Goal: Task Accomplishment & Management: Manage account settings

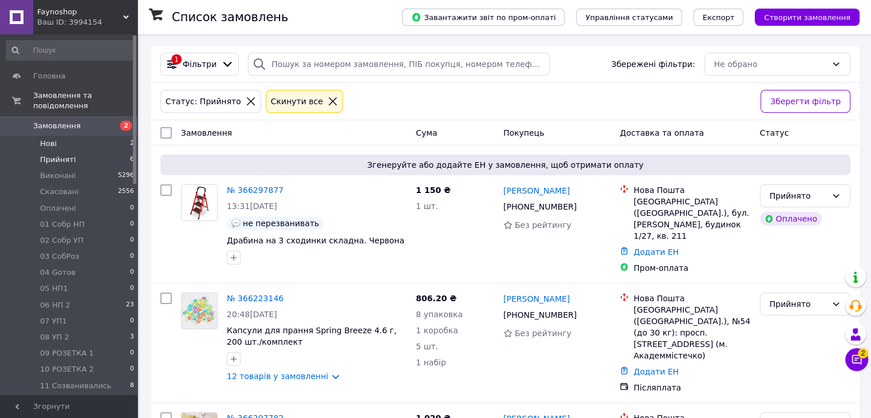
click at [64, 136] on li "Нові 2" at bounding box center [70, 144] width 141 height 16
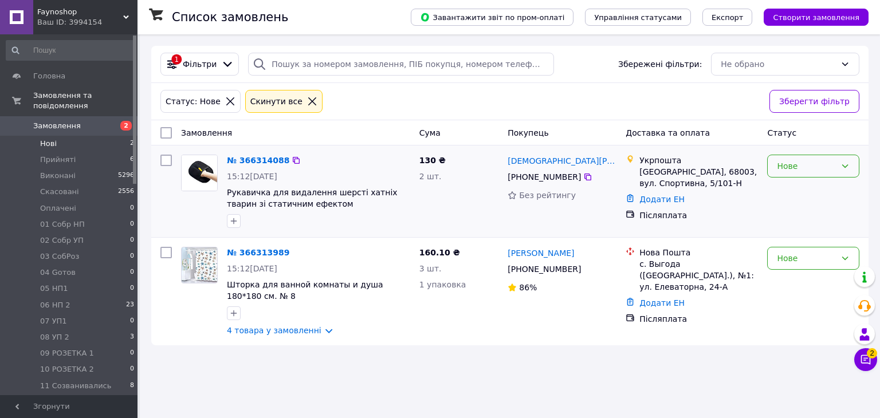
click at [799, 163] on div "Нове" at bounding box center [806, 166] width 59 height 13
click at [801, 188] on li "Прийнято" at bounding box center [813, 190] width 91 height 21
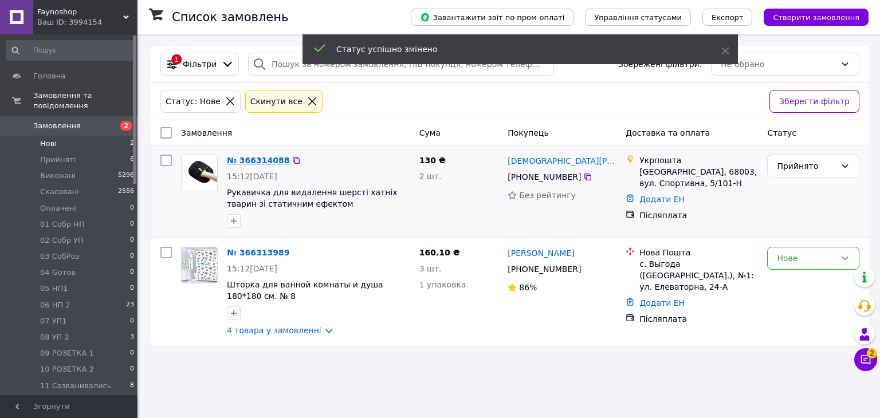
click at [254, 159] on link "№ 366314088" at bounding box center [258, 160] width 62 height 9
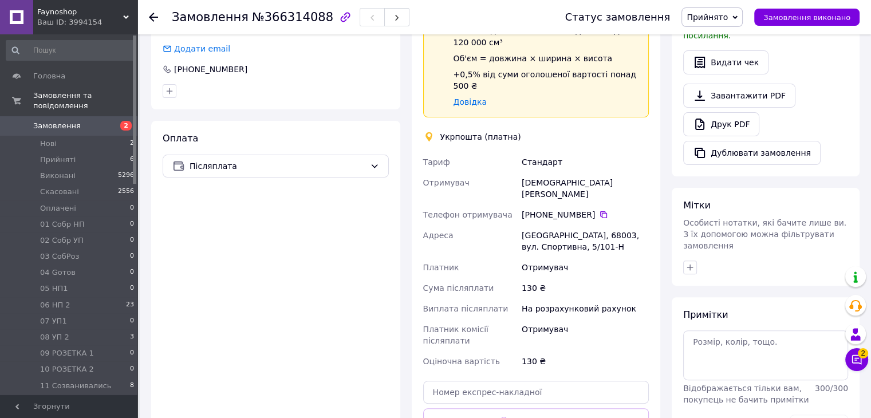
scroll to position [401, 0]
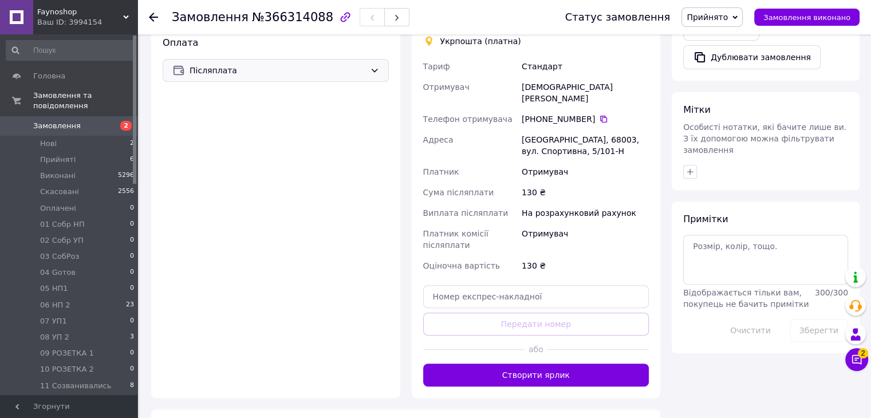
click at [302, 64] on span "Післяплата" at bounding box center [278, 70] width 176 height 13
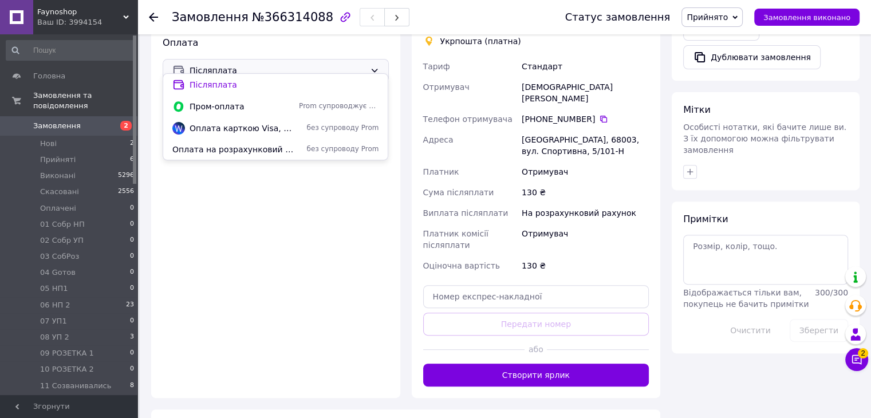
click at [300, 191] on div "Оплата Післяплата" at bounding box center [275, 211] width 249 height 373
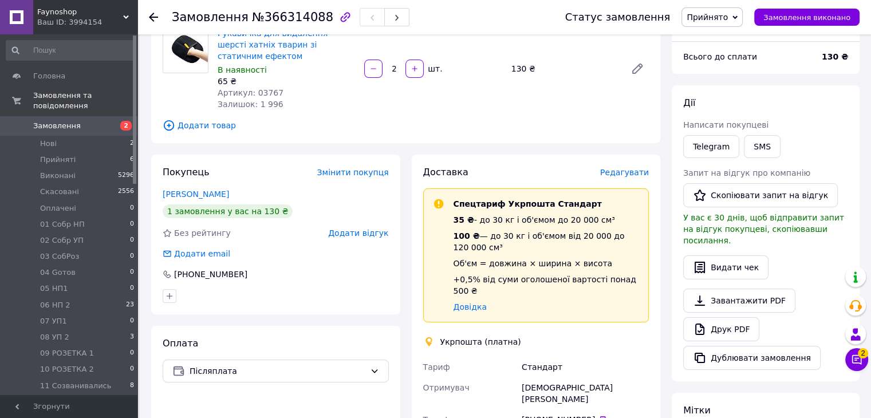
scroll to position [0, 0]
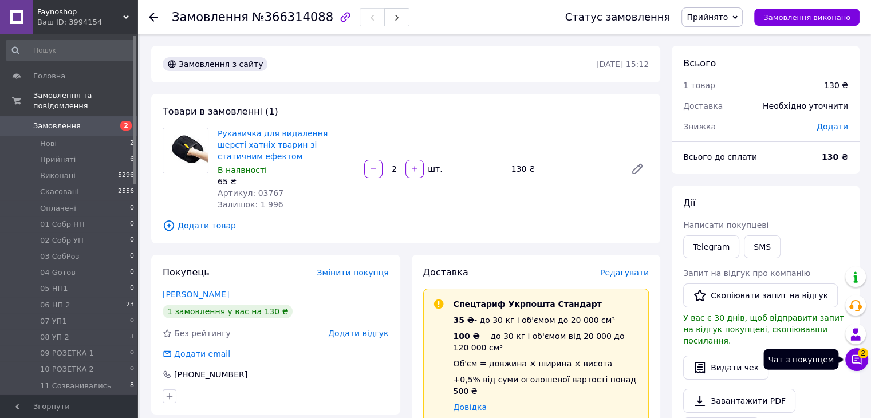
click at [854, 358] on icon at bounding box center [856, 359] width 11 height 11
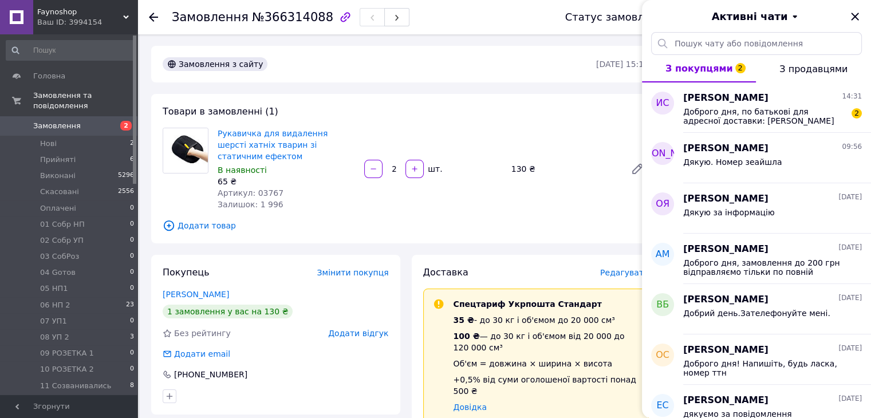
click at [506, 120] on div "Товари в замовленні (1) Рукавичка для видалення шерсті хатніх тварин зі статичн…" at bounding box center [405, 169] width 509 height 150
click at [417, 64] on div "Замовлення з сайту" at bounding box center [378, 64] width 436 height 18
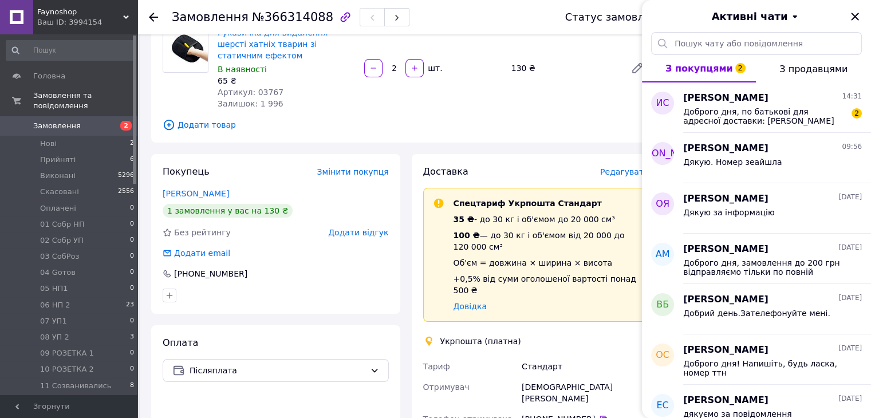
scroll to position [229, 0]
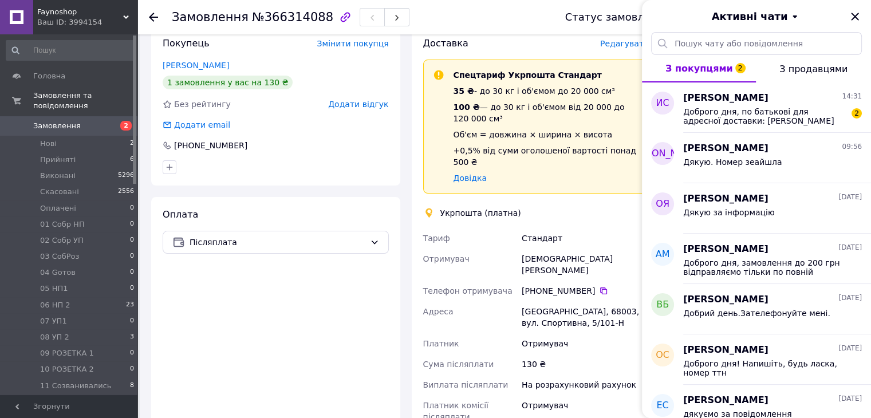
click at [341, 280] on div "Оплата Післяплата" at bounding box center [275, 383] width 249 height 373
click at [853, 15] on icon "Закрити" at bounding box center [854, 16] width 7 height 7
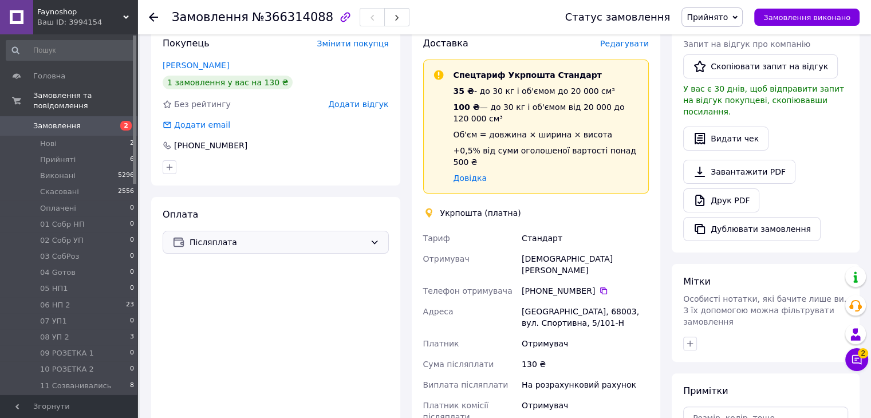
click at [330, 236] on span "Післяплата" at bounding box center [278, 242] width 176 height 13
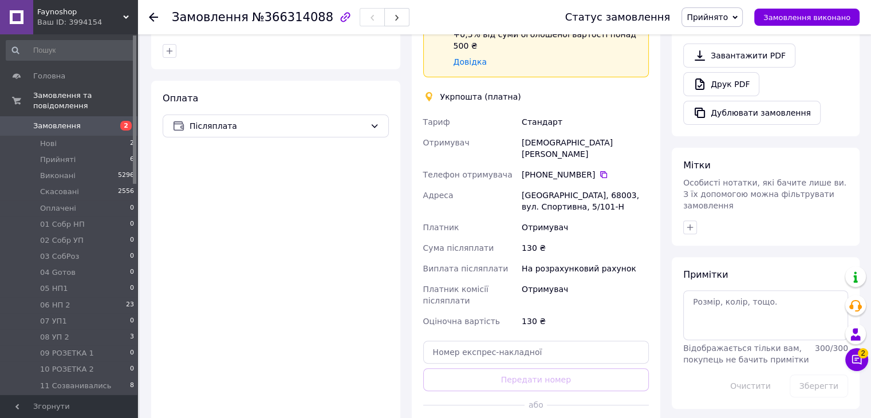
scroll to position [465, 0]
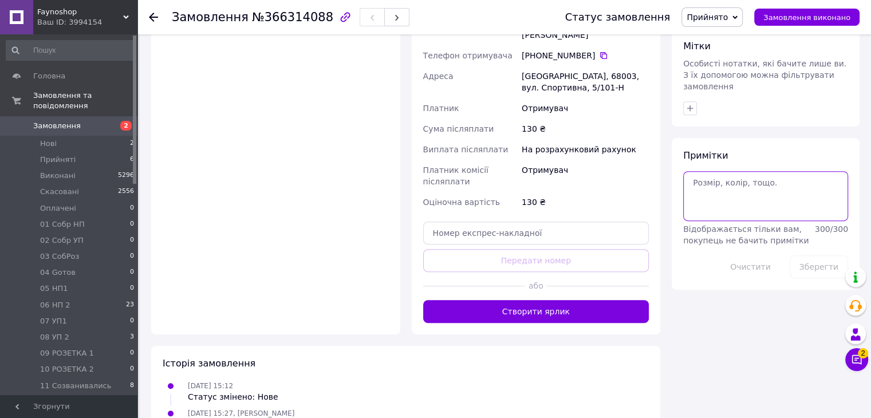
click at [717, 185] on textarea at bounding box center [765, 195] width 165 height 49
type textarea "и ал"
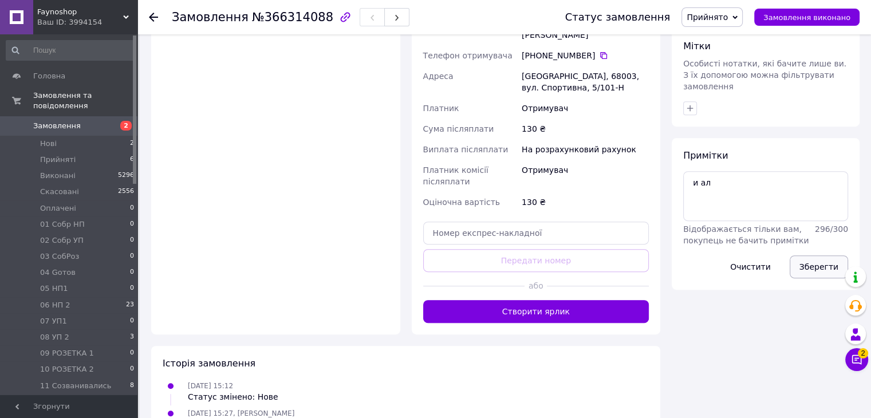
click at [826, 256] on button "Зберегти" at bounding box center [819, 267] width 58 height 23
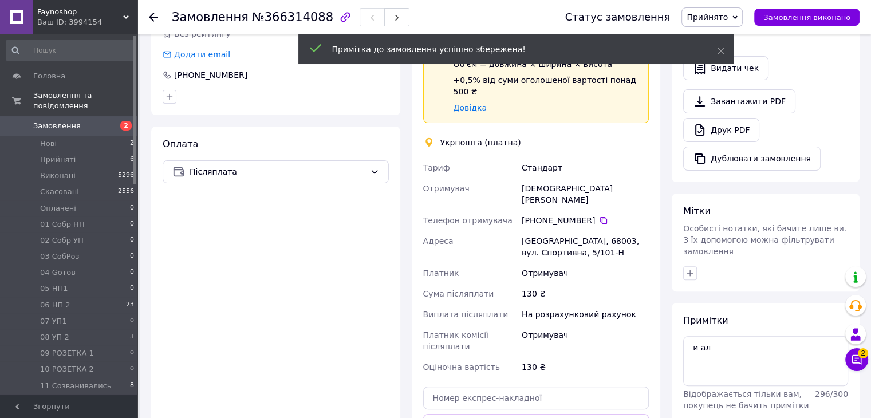
scroll to position [178, 0]
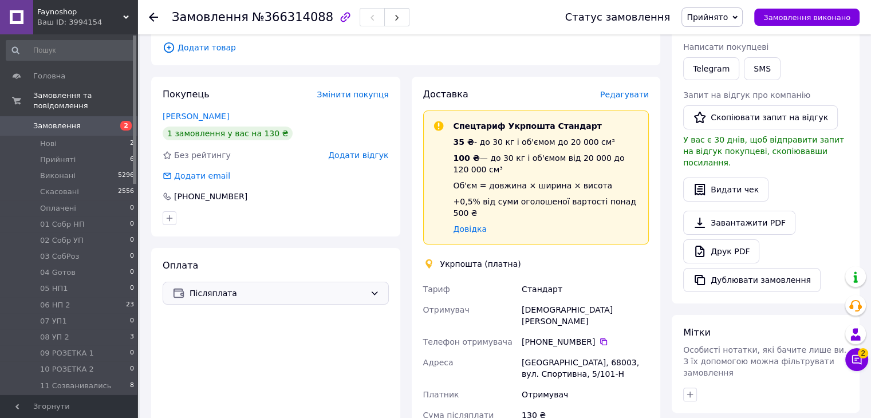
click at [272, 287] on span "Післяплата" at bounding box center [278, 293] width 176 height 13
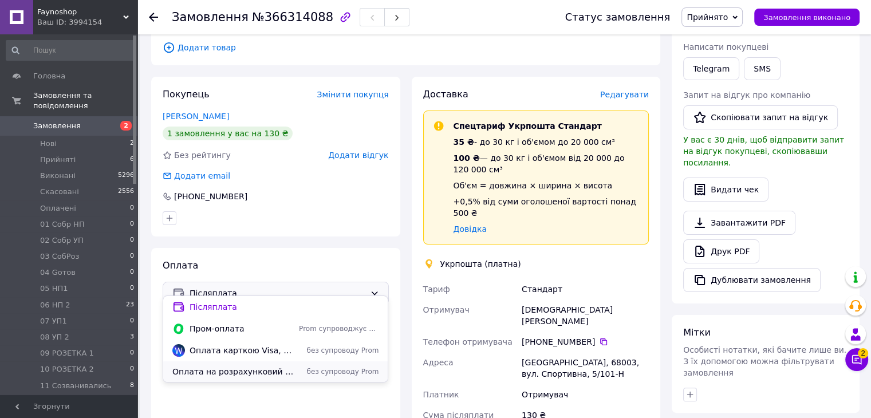
click at [264, 377] on span "Оплата на розрахунковий рахунок банку по IBAN р.р. [FINANCIAL_ID]" at bounding box center [233, 371] width 122 height 11
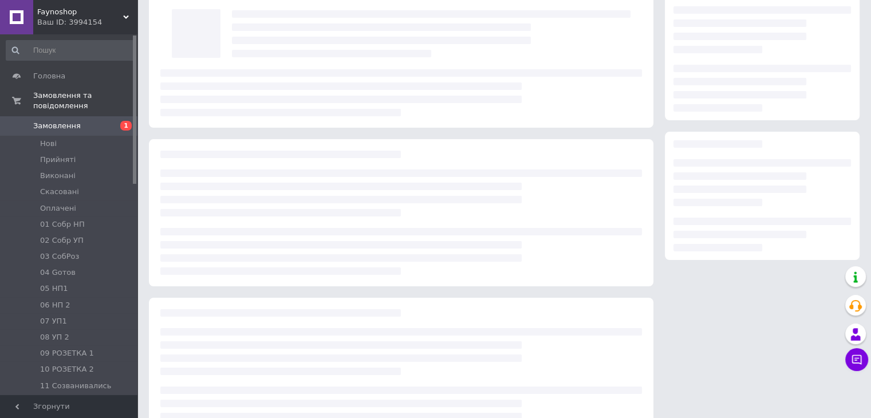
click at [312, 18] on html "Faynoshop Ваш ID: 3994154 Сайт Faynoshop Кабінет покупця Перевірити стан систем…" at bounding box center [435, 195] width 871 height 524
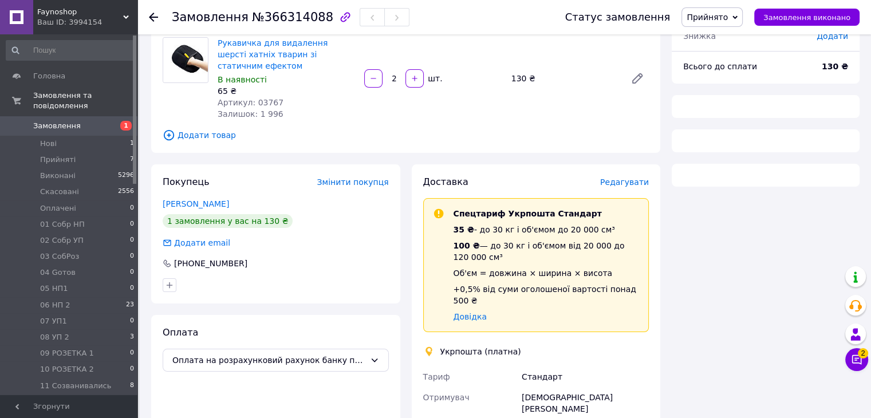
scroll to position [105, 0]
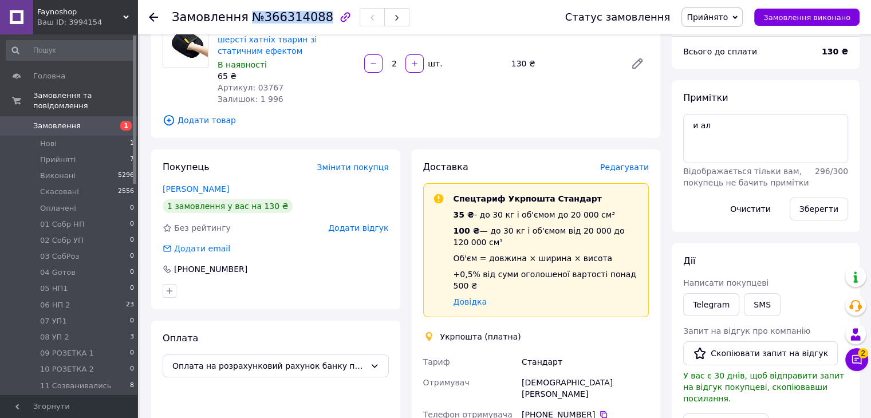
drag, startPoint x: 313, startPoint y: 18, endPoint x: 247, endPoint y: 18, distance: 65.9
click at [252, 18] on span "№366314088" at bounding box center [292, 17] width 81 height 14
copy span "№366314088"
click at [763, 300] on button "SMS" at bounding box center [762, 304] width 37 height 23
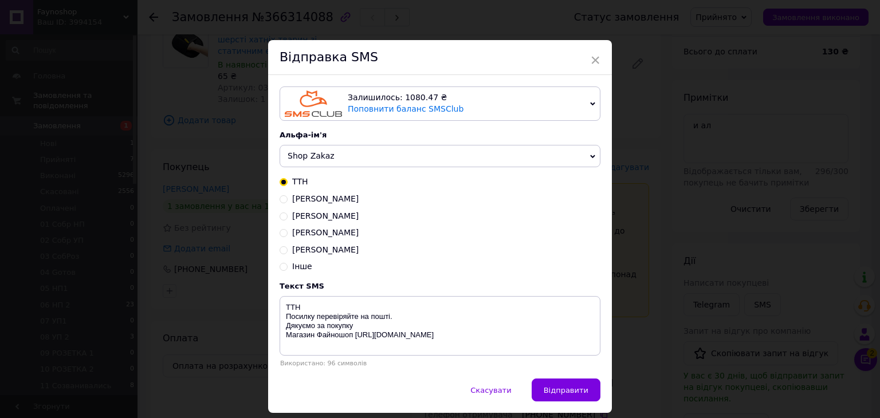
click at [595, 56] on span "×" at bounding box center [595, 59] width 10 height 19
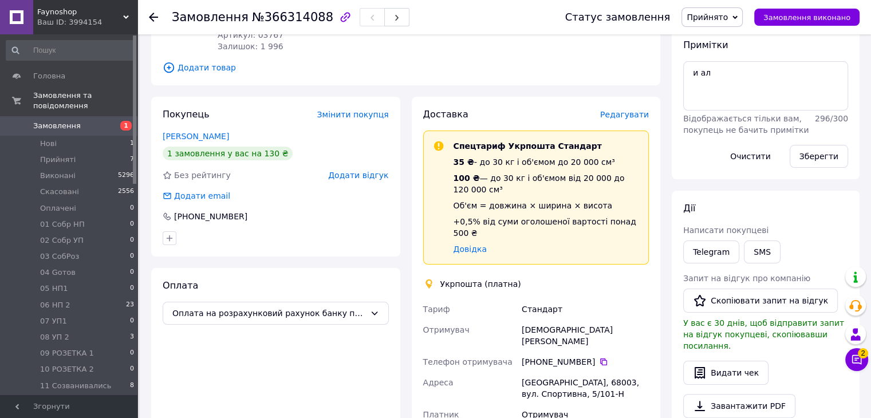
scroll to position [286, 0]
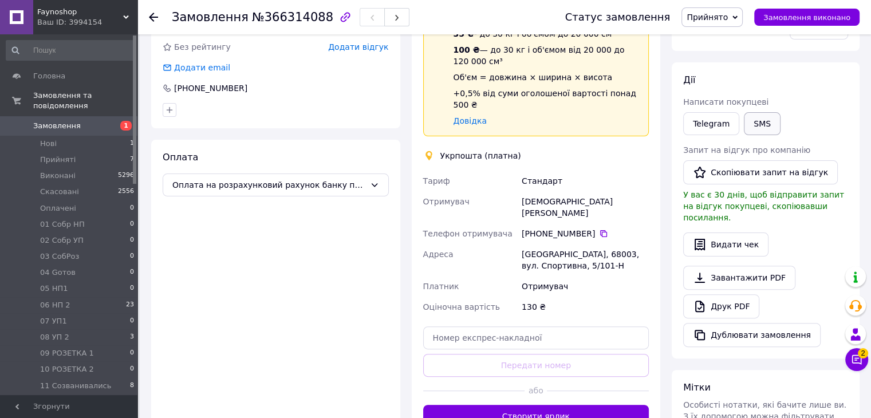
click at [754, 121] on button "SMS" at bounding box center [762, 123] width 37 height 23
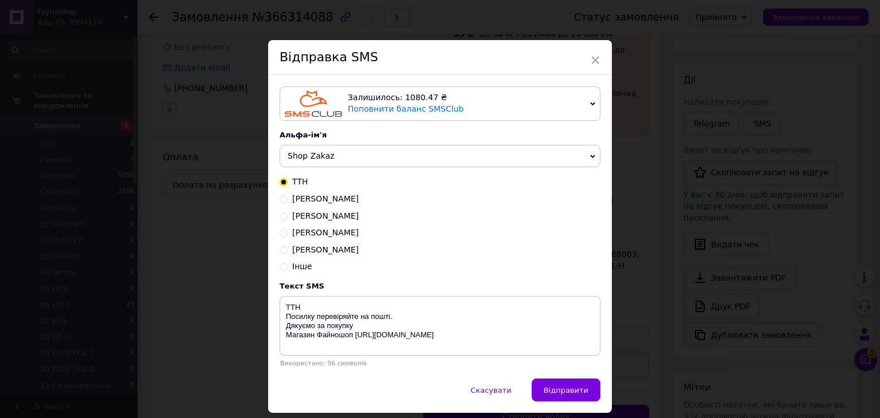
click at [304, 250] on span "[PERSON_NAME]" at bounding box center [325, 249] width 66 height 9
click at [288, 250] on input "[PERSON_NAME]" at bounding box center [284, 249] width 8 height 8
radio input "true"
radio input "false"
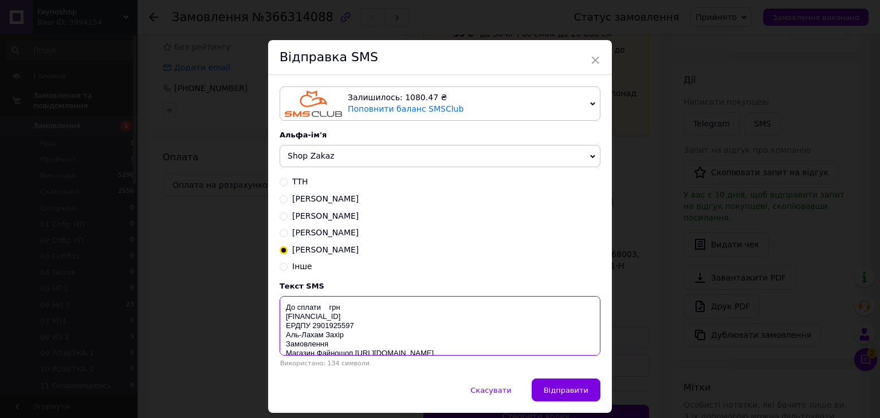
click at [321, 311] on textarea "До сплати грн [FINANCIAL_ID] ЕРДПУ 2901925597 Аль-Лахам Захір Замовлення Магази…" at bounding box center [440, 326] width 321 height 60
click at [339, 349] on textarea "До сплати 130 грн [FINANCIAL_ID] ЕРДПУ 2901925597 Аль-Лахам Захір Замовлення Ма…" at bounding box center [440, 326] width 321 height 60
paste textarea "№366314088"
type textarea "До сплати 130 грн [FINANCIAL_ID] ЕРДПУ 2901925597 Аль-Лахам Захір Замовлення №3…"
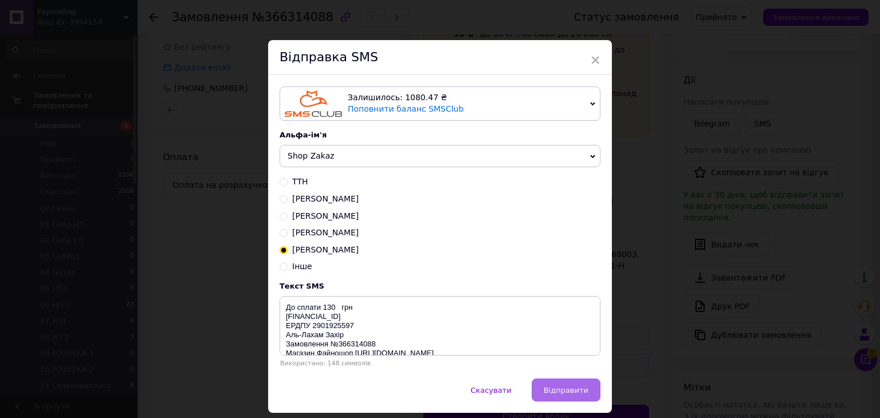
click at [558, 386] on button "Відправити" at bounding box center [566, 390] width 69 height 23
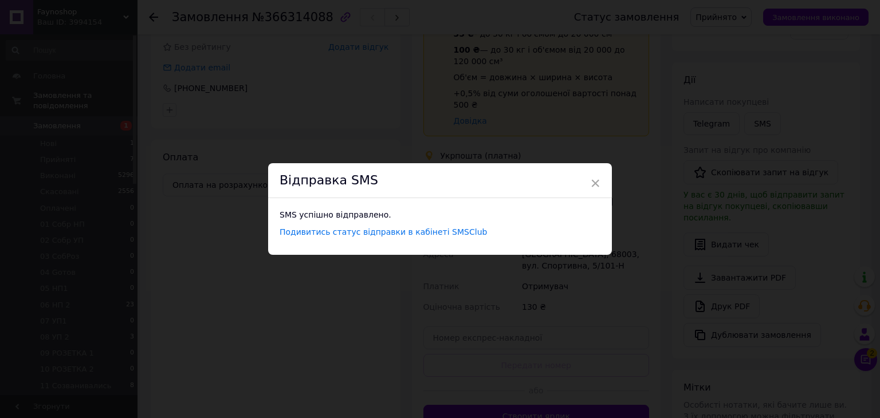
click at [592, 190] on span "×" at bounding box center [595, 183] width 10 height 19
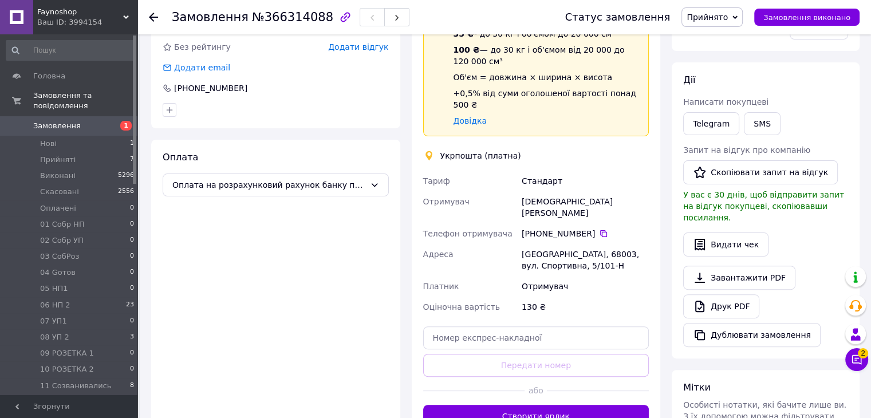
click at [720, 21] on span "Прийнято" at bounding box center [707, 17] width 41 height 9
click at [742, 88] on li "11 Созванивались" at bounding box center [723, 91] width 82 height 17
click at [209, 360] on div "Оплата Оплата на розрахунковий рахунок банку по IBAN р.р. [FINANCIAL_ID]" at bounding box center [275, 290] width 249 height 300
